Goal: Task Accomplishment & Management: Manage account settings

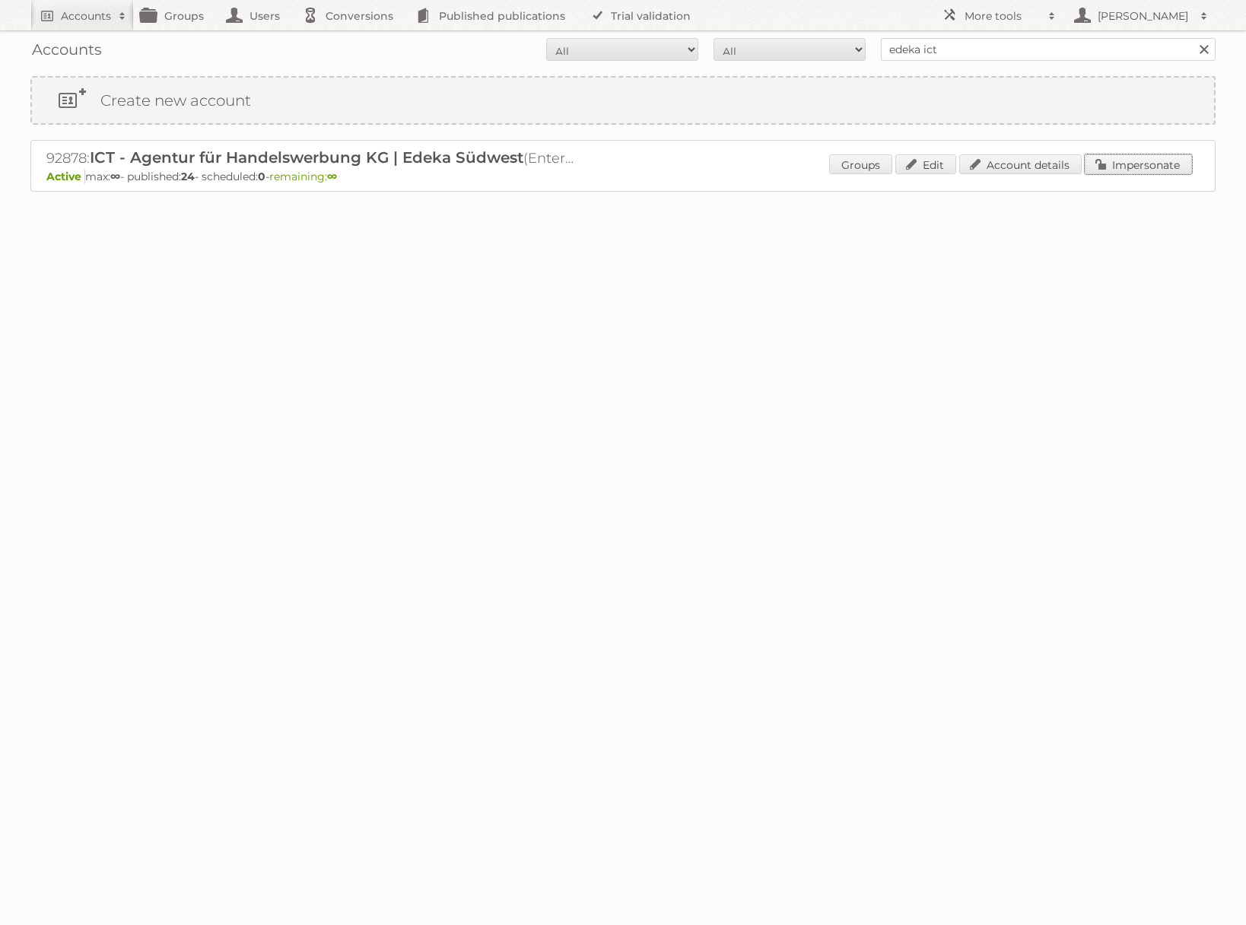
drag, startPoint x: 1152, startPoint y: 162, endPoint x: 1132, endPoint y: 161, distance: 19.8
click at [1152, 161] on link "Impersonate" at bounding box center [1138, 164] width 107 height 20
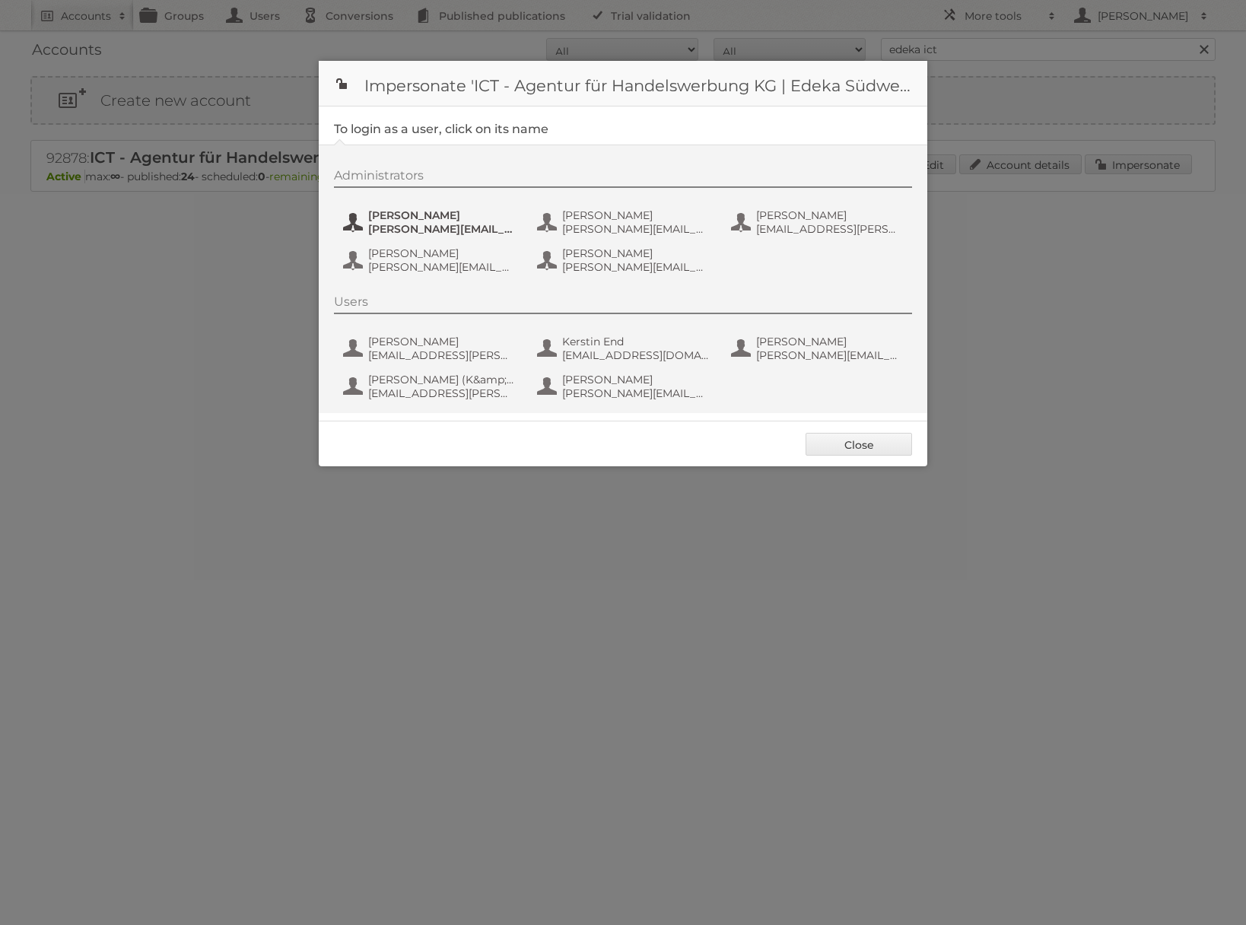
click at [454, 234] on span "benjamin.discher@ictwerbung.de" at bounding box center [442, 229] width 148 height 14
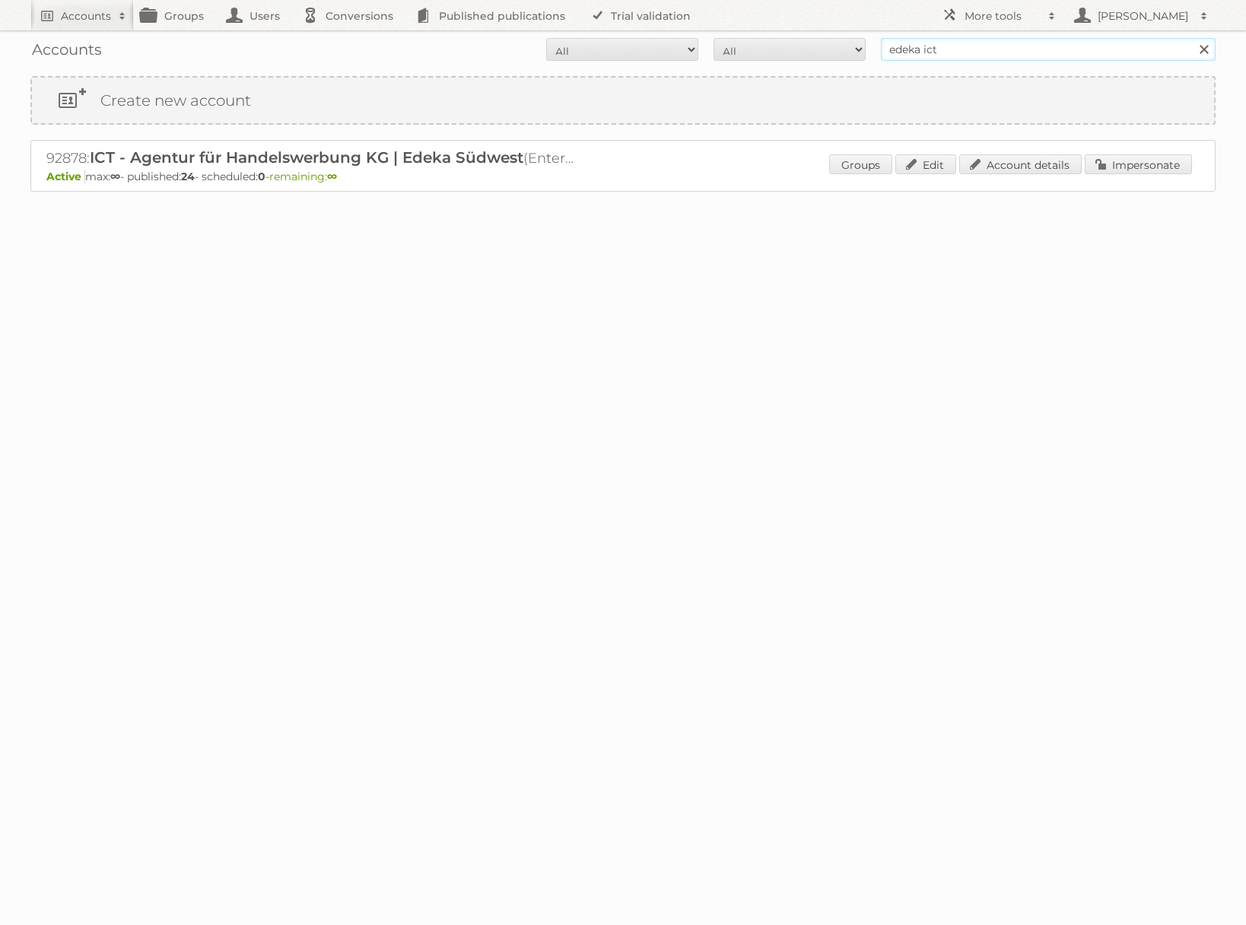
click at [956, 47] on input "edeka ict" at bounding box center [1048, 49] width 335 height 23
type input "REWE International Dienstleistungs GmbH"
click at [1192, 38] on input "Search" at bounding box center [1203, 49] width 23 height 23
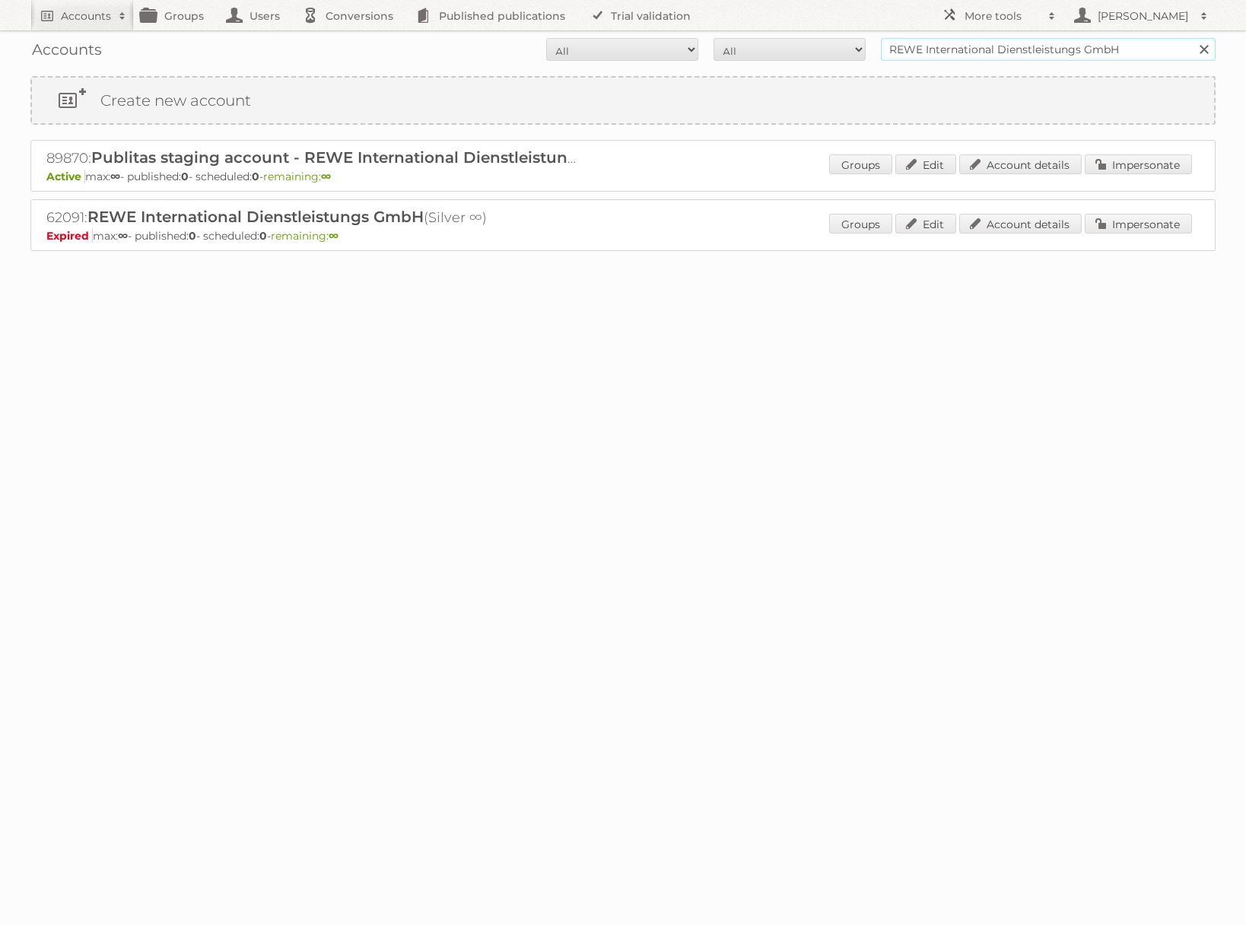
click at [1006, 55] on input "REWE International Dienstleistungs GmbH" at bounding box center [1048, 49] width 335 height 23
type input "@rewe"
click at [1192, 38] on input "Search" at bounding box center [1203, 49] width 23 height 23
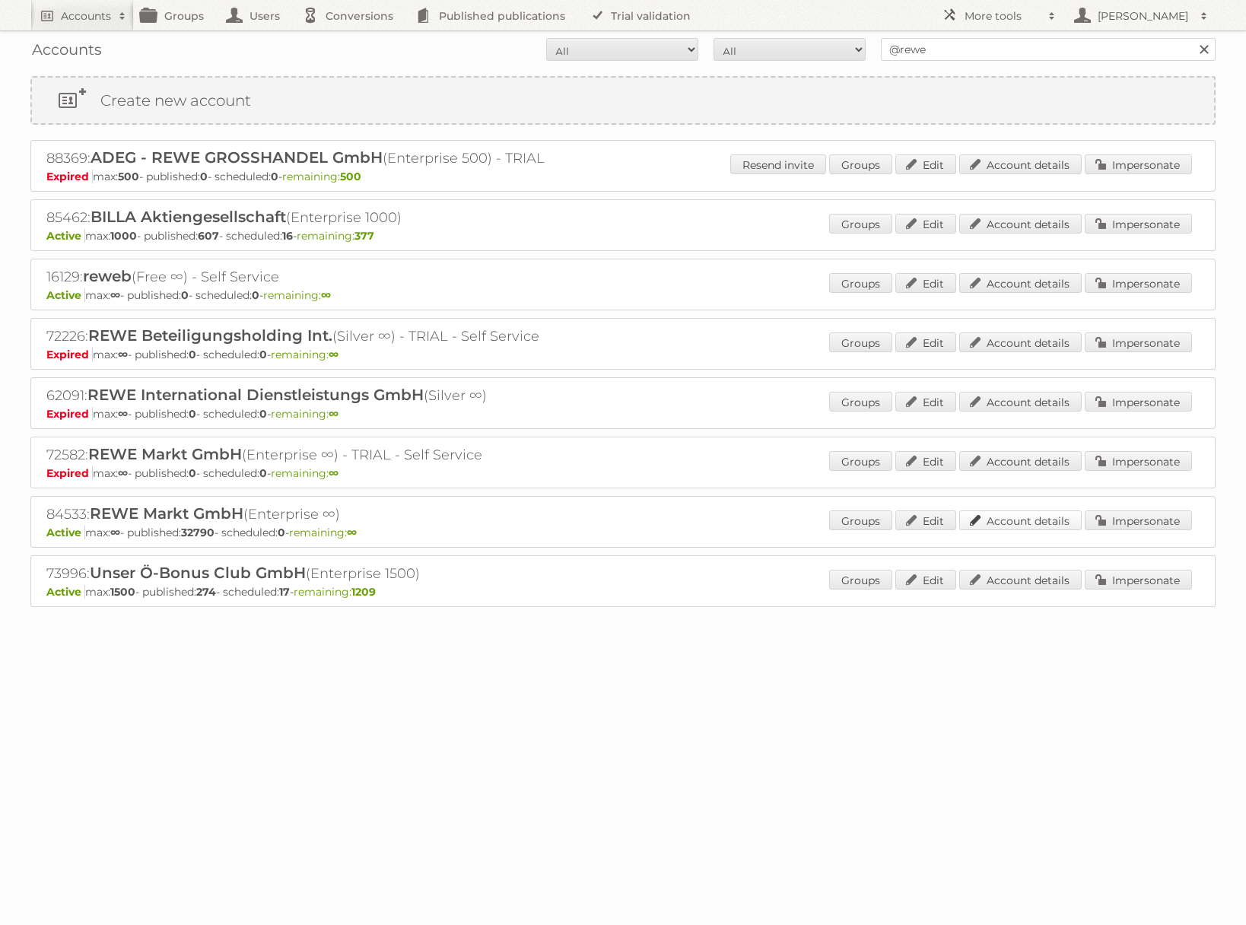
click at [1040, 523] on link "Account details" at bounding box center [1021, 521] width 123 height 20
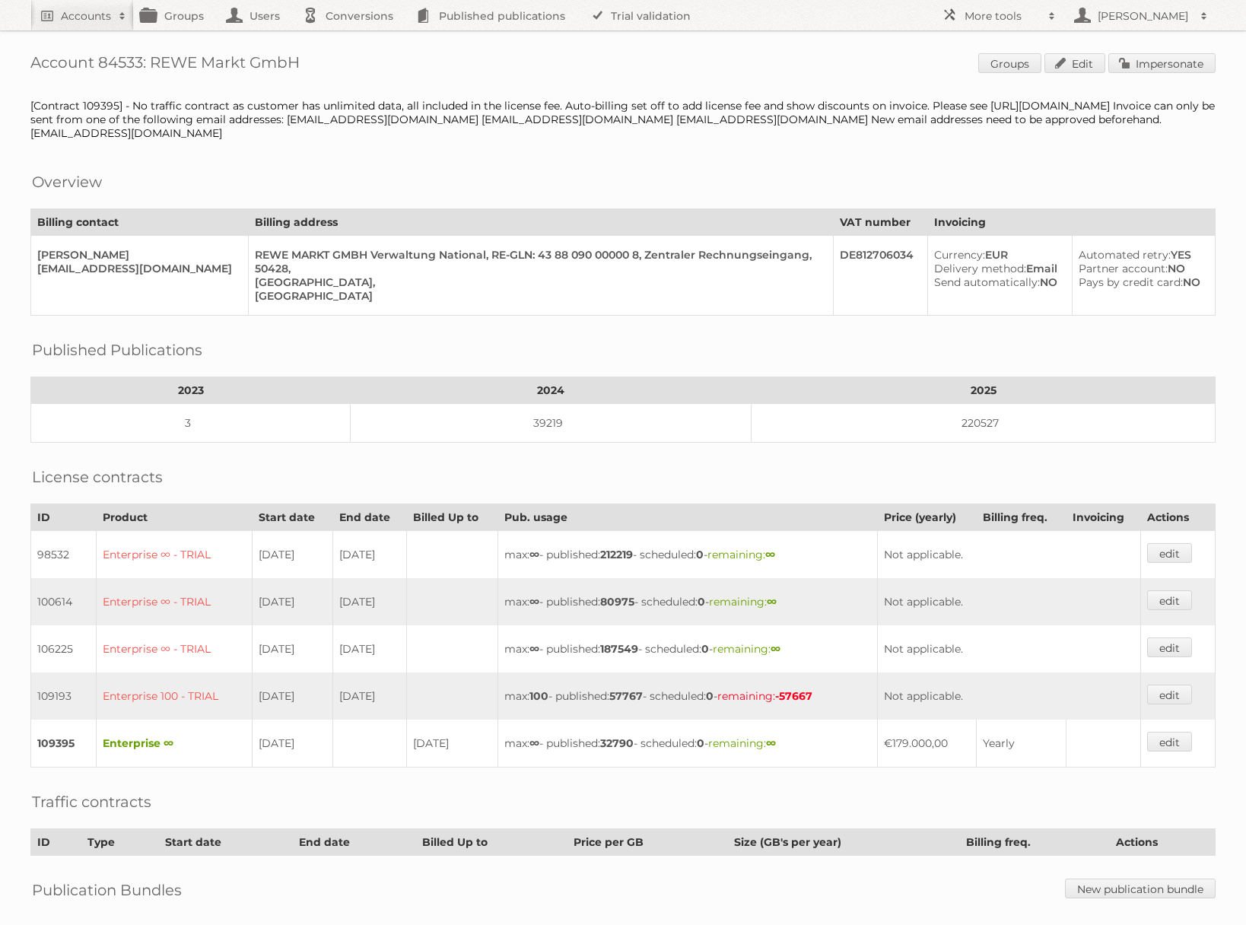
click at [1179, 50] on div "Account 84533: REWE Markt GmbH Groups Edit Impersonate [Contract 109395] - No t…" at bounding box center [623, 538] width 1246 height 1077
click at [1174, 59] on link "Impersonate" at bounding box center [1162, 63] width 107 height 20
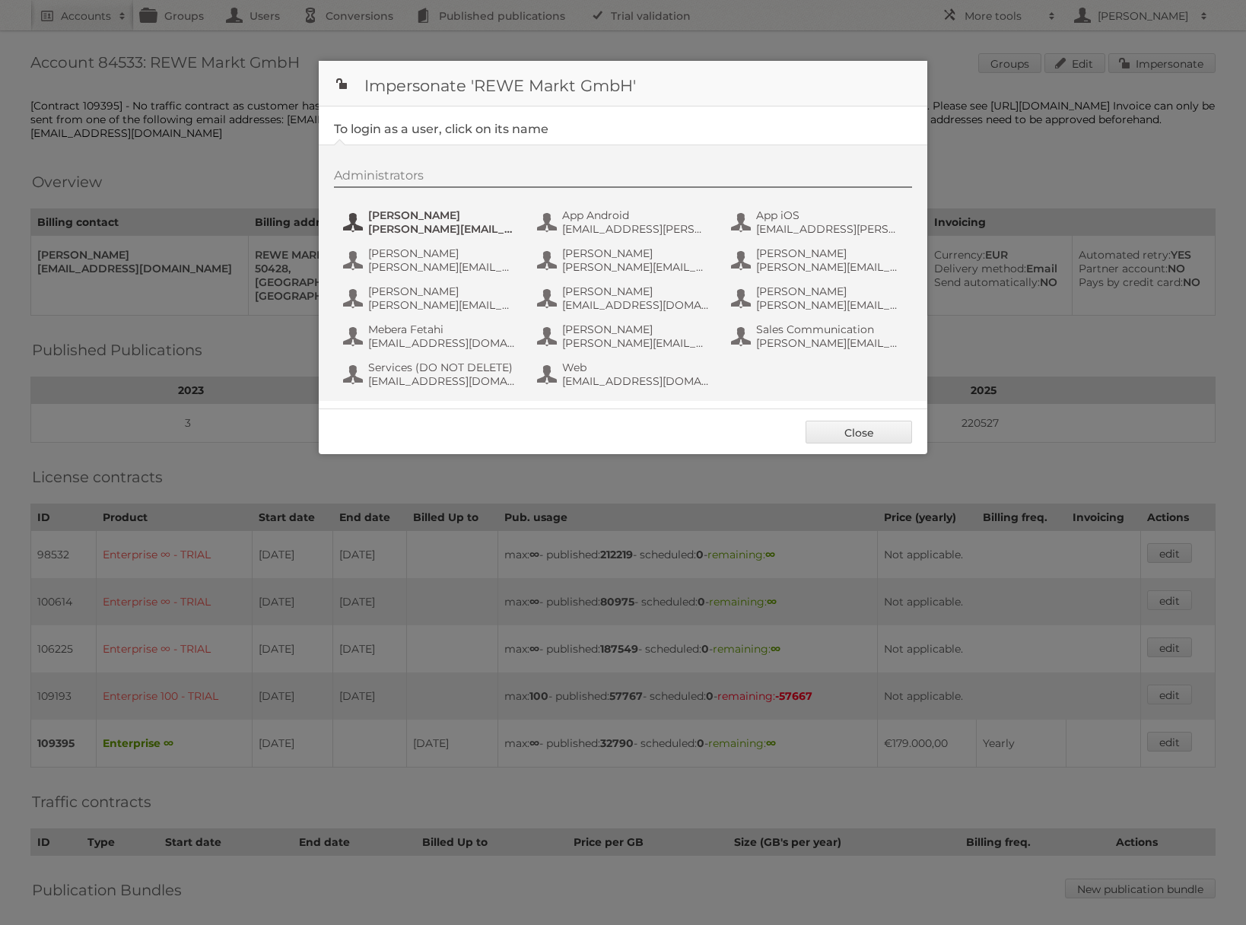
click at [439, 215] on span "Alexandra Ramroth Bell" at bounding box center [442, 215] width 148 height 14
